Goal: Task Accomplishment & Management: Manage account settings

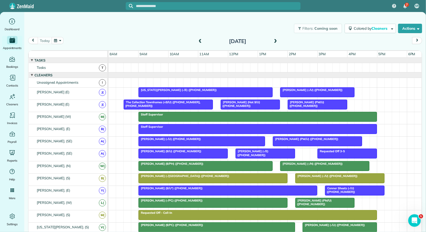
scroll to position [217, 0]
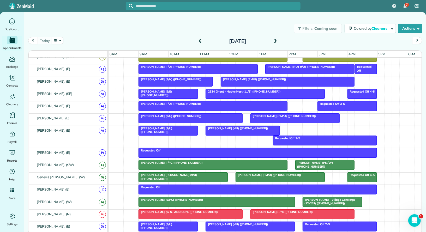
click at [61, 40] on button "button" at bounding box center [58, 40] width 12 height 7
click at [119, 66] on link "11" at bounding box center [120, 67] width 8 height 8
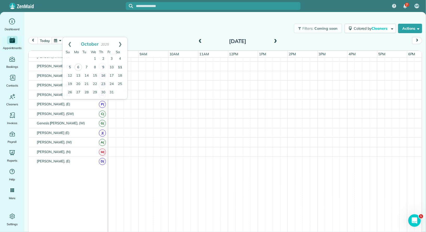
scroll to position [166, 0]
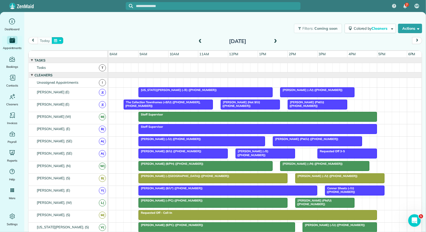
click at [57, 39] on button "button" at bounding box center [58, 40] width 12 height 7
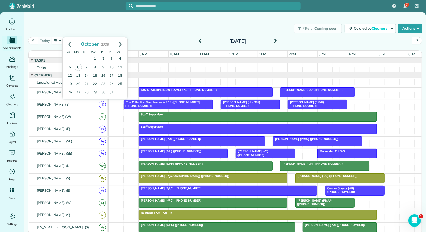
click at [121, 69] on link "11" at bounding box center [120, 67] width 8 height 8
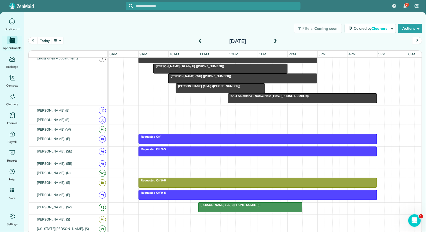
scroll to position [27, 0]
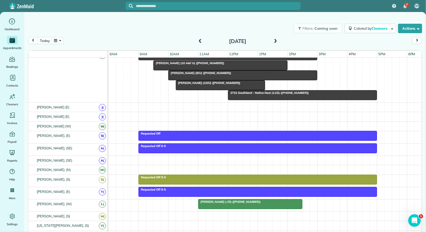
click at [219, 200] on span "[PERSON_NAME] (-/D) ([PHONE_NUMBER])" at bounding box center [229, 202] width 63 height 4
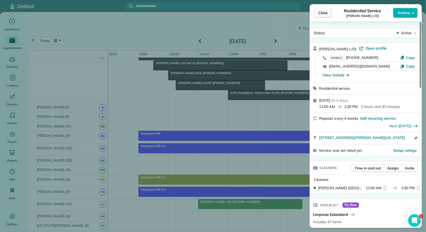
click at [326, 15] on span "Close" at bounding box center [322, 12] width 9 height 5
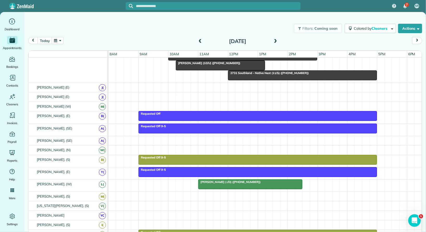
scroll to position [48, 0]
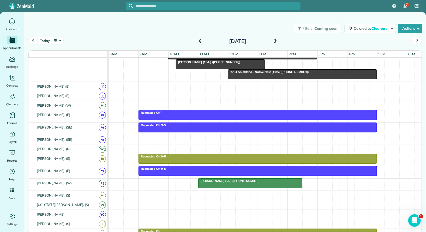
click at [58, 42] on button "button" at bounding box center [58, 40] width 12 height 7
click at [95, 68] on link "8" at bounding box center [95, 67] width 8 height 8
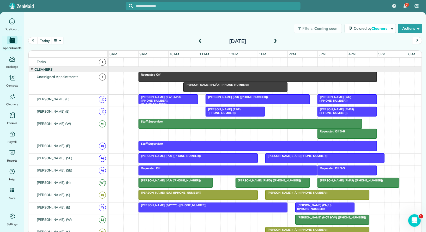
click at [250, 167] on div "Requested Off" at bounding box center [228, 168] width 176 height 4
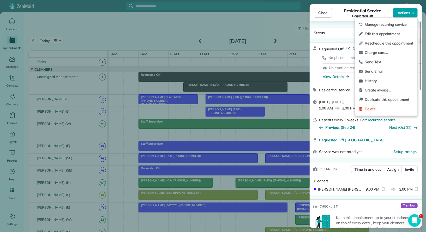
click at [410, 15] on button "Actions" at bounding box center [405, 13] width 25 height 10
click at [392, 103] on div "Duplicate this appointment" at bounding box center [386, 99] width 58 height 9
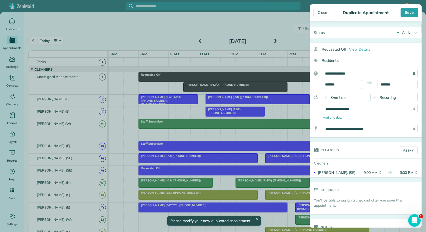
click at [356, 97] on div "One time" at bounding box center [345, 97] width 47 height 9
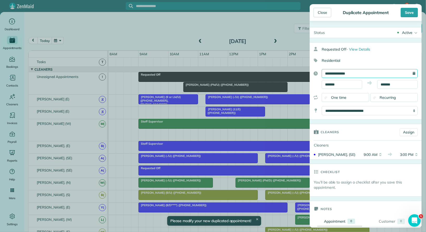
click at [358, 75] on input "**********" at bounding box center [370, 73] width 96 height 9
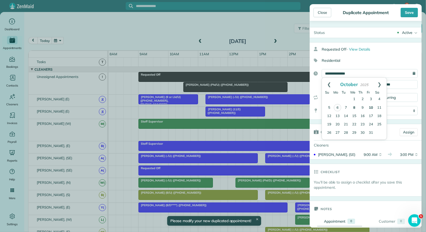
click at [371, 107] on link "10" at bounding box center [371, 108] width 8 height 8
type input "**********"
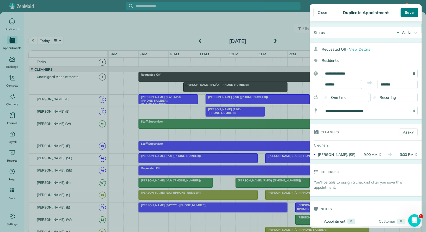
click at [413, 14] on div "Save" at bounding box center [409, 12] width 17 height 9
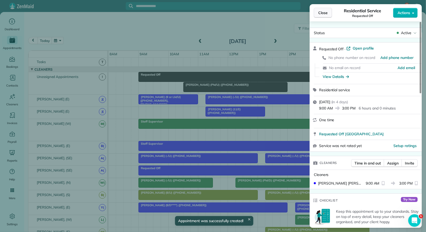
click at [325, 14] on span "Close" at bounding box center [322, 12] width 9 height 5
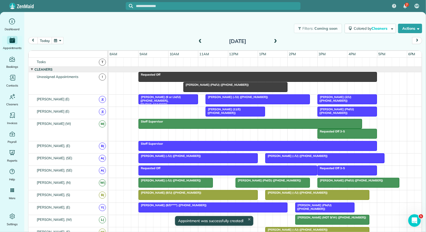
click at [278, 42] on div "[DATE]" at bounding box center [237, 41] width 83 height 8
click at [277, 42] on span at bounding box center [276, 41] width 6 height 5
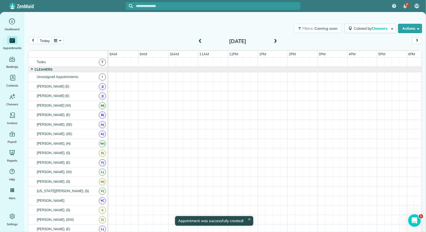
click at [277, 42] on span at bounding box center [276, 41] width 6 height 5
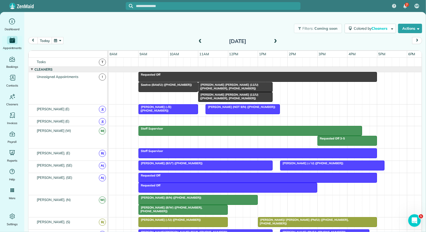
click at [305, 186] on div at bounding box center [228, 187] width 178 height 9
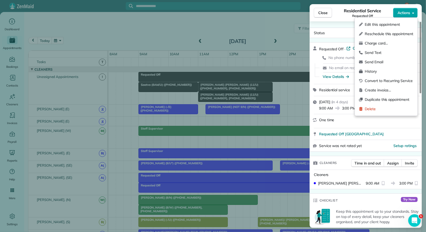
click at [405, 15] on span "Actions" at bounding box center [404, 12] width 13 height 5
click at [386, 105] on div "Delete" at bounding box center [386, 108] width 58 height 9
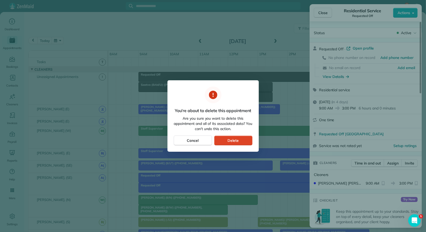
click at [246, 143] on button "Delete" at bounding box center [233, 141] width 38 height 10
